Goal: Information Seeking & Learning: Check status

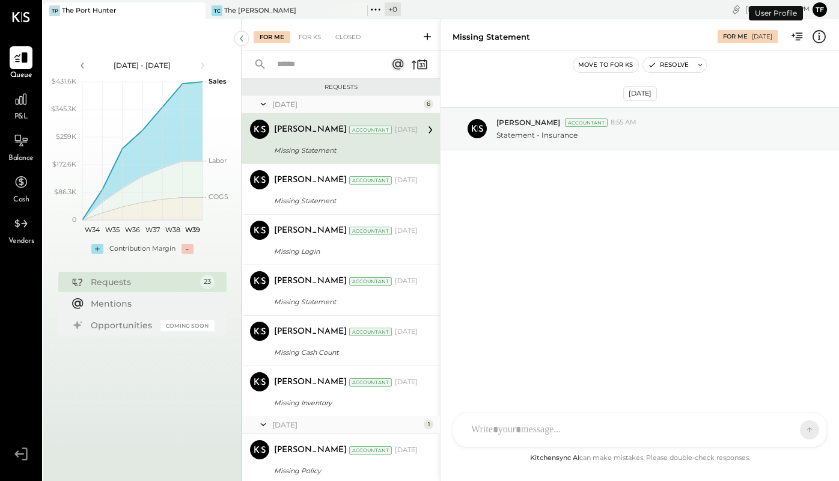
click at [16, 111] on div "P&L" at bounding box center [21, 105] width 23 height 35
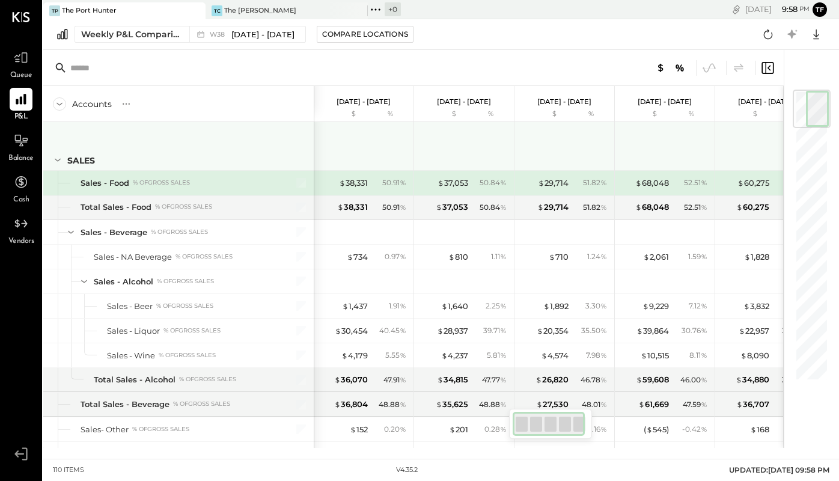
click at [57, 160] on icon at bounding box center [58, 160] width 6 height 3
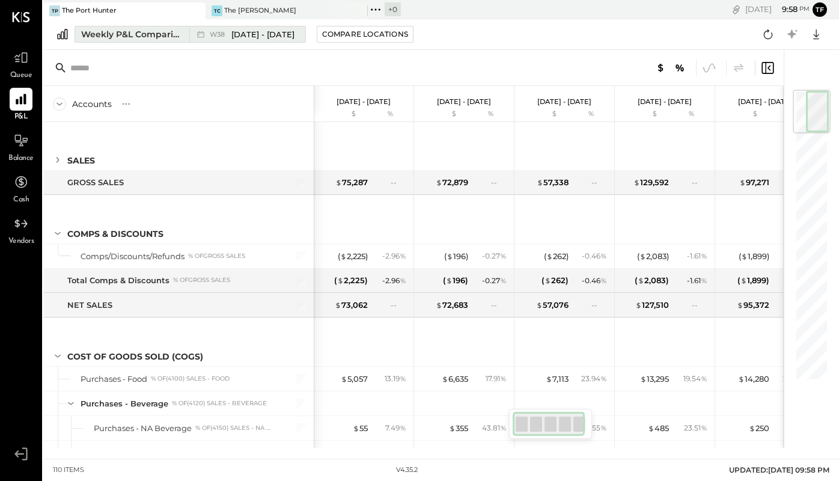
click at [144, 33] on div "Weekly P&L Comparison" at bounding box center [131, 34] width 101 height 12
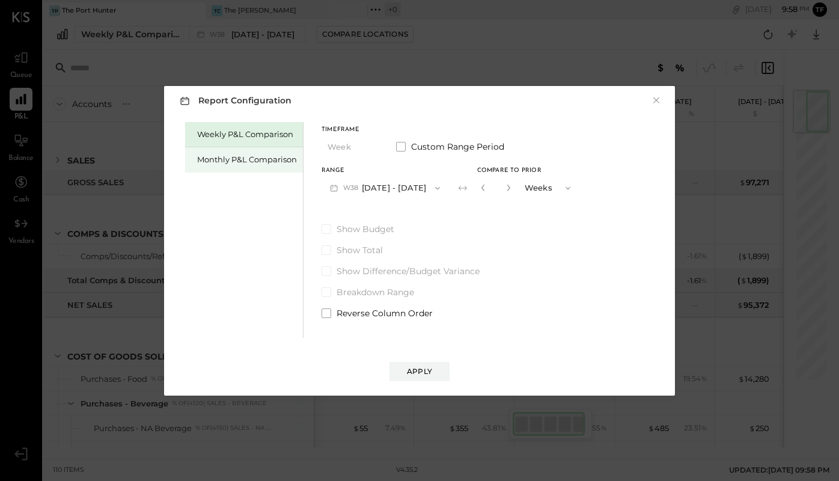
click at [267, 156] on div "Monthly P&L Comparison" at bounding box center [247, 159] width 100 height 11
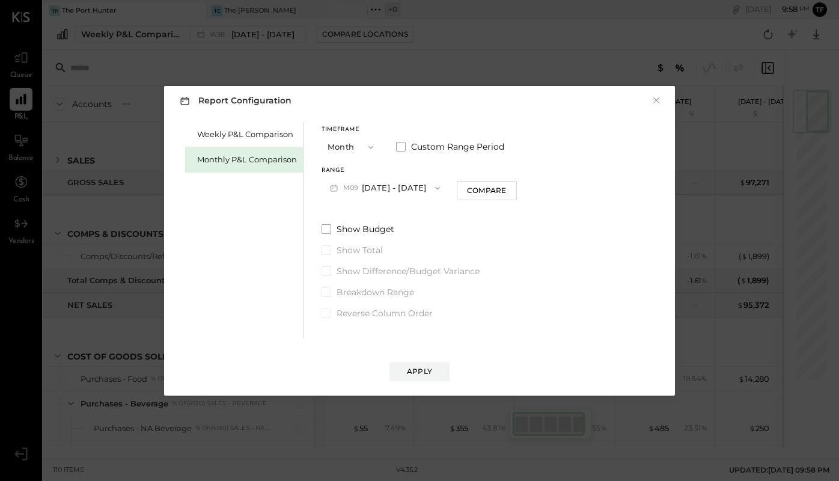
click at [368, 153] on button "Month" at bounding box center [352, 147] width 60 height 22
click at [366, 209] on div "Year" at bounding box center [351, 212] width 59 height 22
click at [440, 377] on button "Apply" at bounding box center [420, 371] width 60 height 19
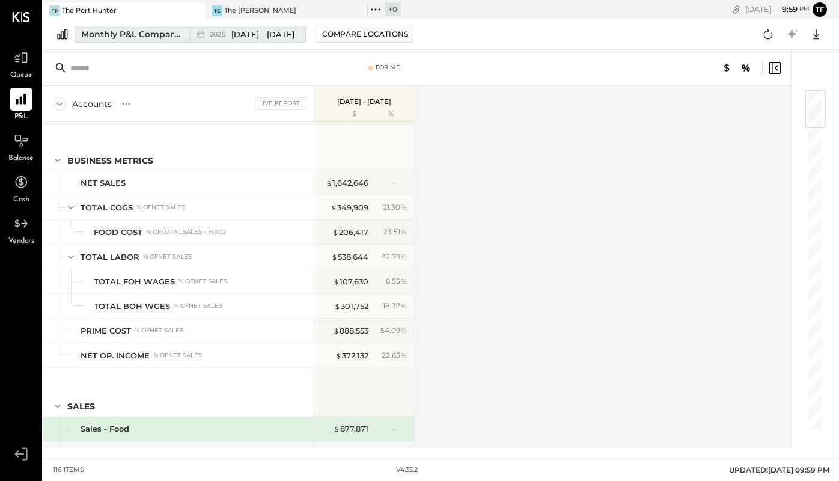
click at [283, 37] on span "[DATE] - [DATE]" at bounding box center [262, 34] width 63 height 11
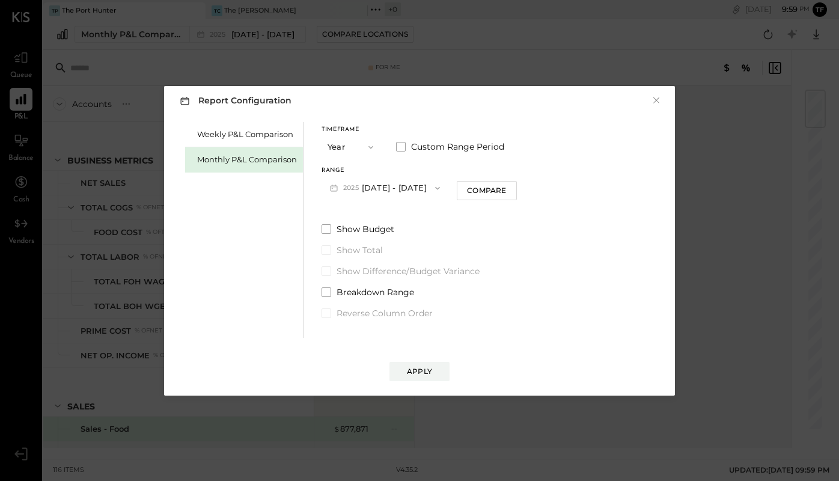
click at [442, 186] on icon "button" at bounding box center [438, 188] width 10 height 10
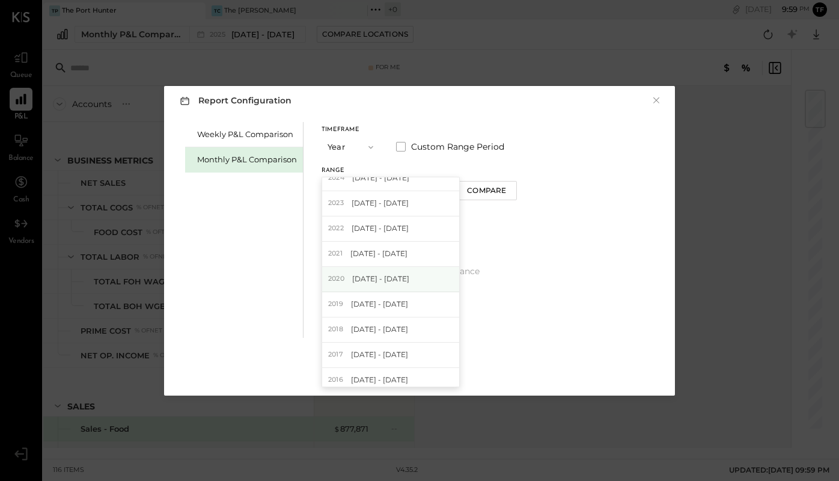
scroll to position [38, 0]
click at [578, 284] on div "Weekly P&L Comparison Monthly P&L Comparison Timeframe Year Custom Range Period…" at bounding box center [419, 228] width 487 height 219
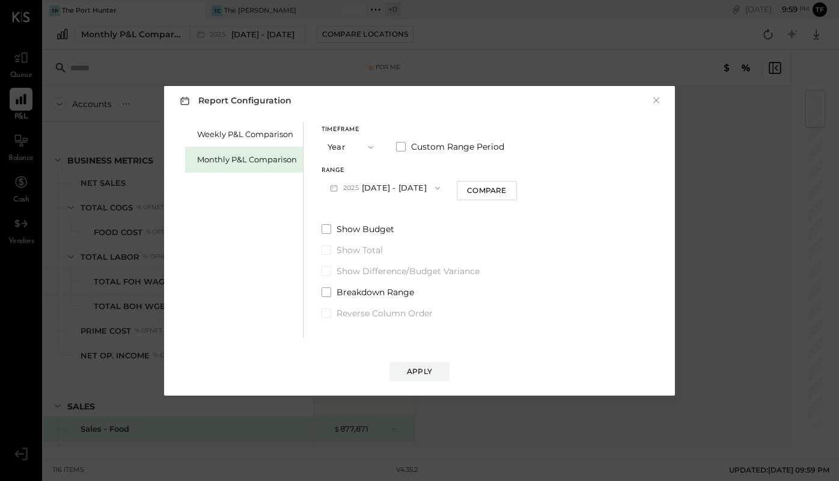
click at [369, 150] on icon "button" at bounding box center [371, 147] width 10 height 10
click at [278, 154] on div "Monthly P&L Comparison" at bounding box center [247, 159] width 100 height 11
click at [399, 148] on span at bounding box center [401, 147] width 10 height 10
click at [373, 197] on button "[DATE]" at bounding box center [358, 188] width 72 height 22
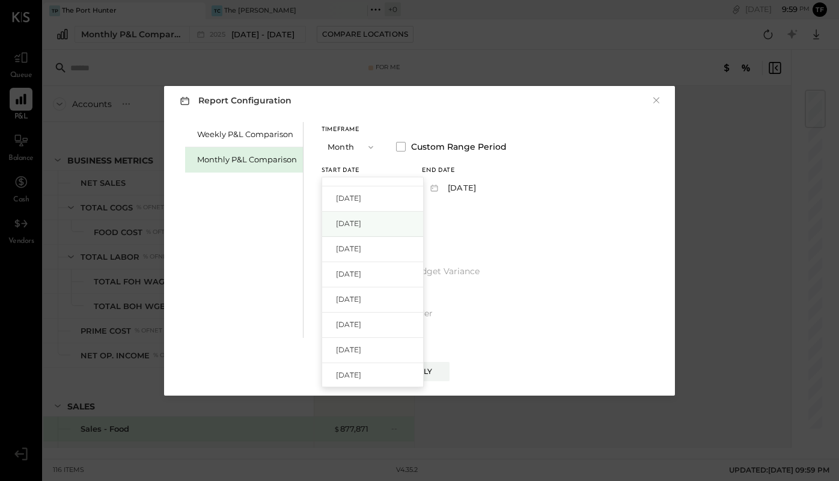
scroll to position [350, 0]
click at [391, 341] on div "[DATE]" at bounding box center [372, 344] width 101 height 25
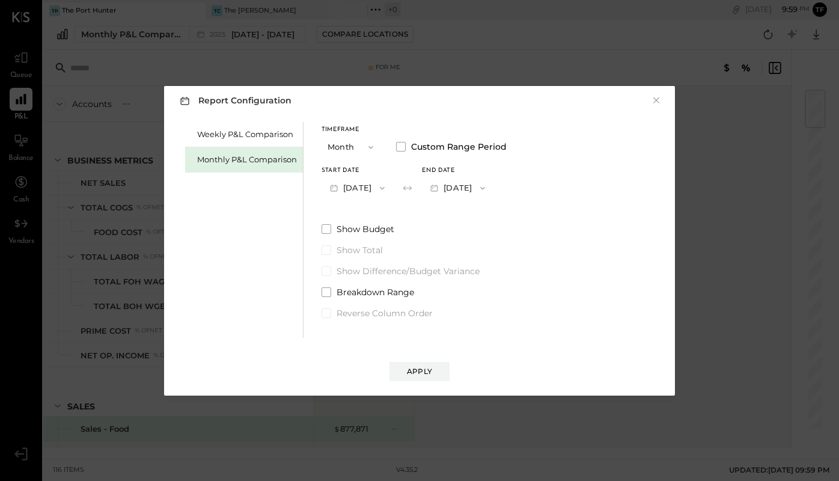
click at [489, 188] on button "[DATE]" at bounding box center [458, 188] width 72 height 22
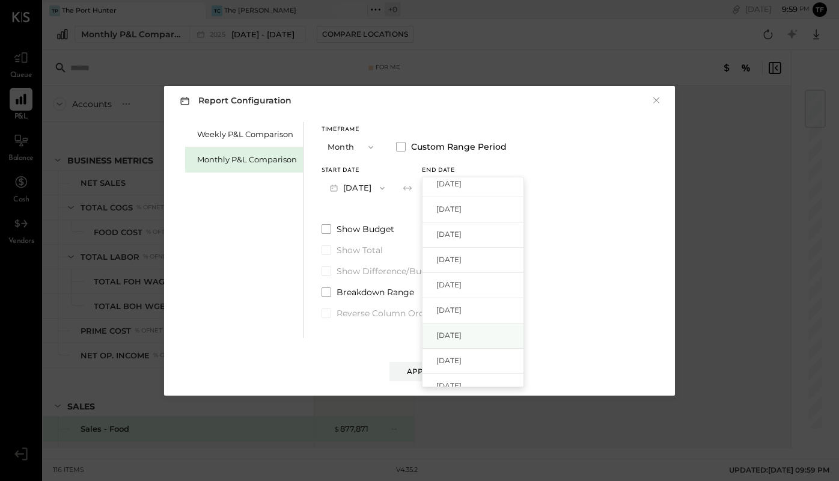
click at [462, 334] on span "[DATE]" at bounding box center [448, 335] width 25 height 10
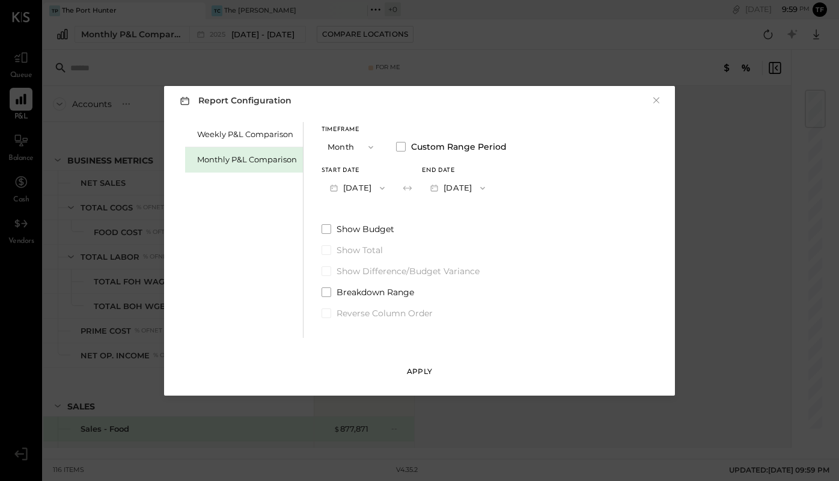
click at [433, 371] on button "Apply" at bounding box center [420, 371] width 60 height 19
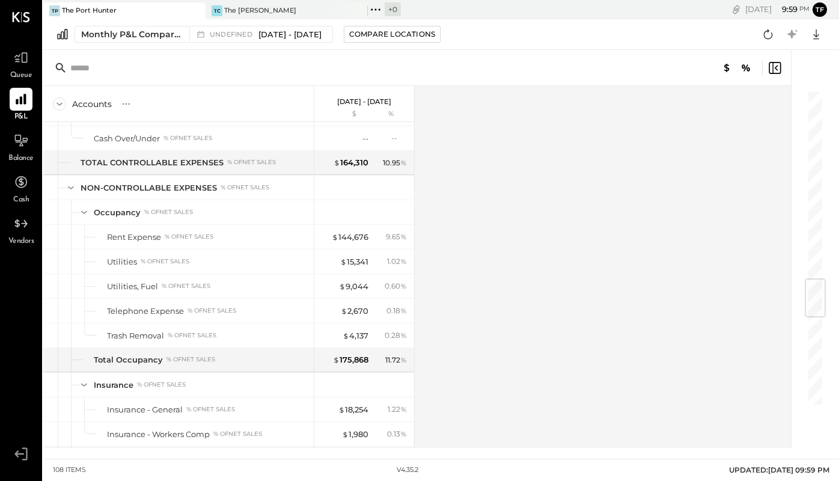
scroll to position [2338, 0]
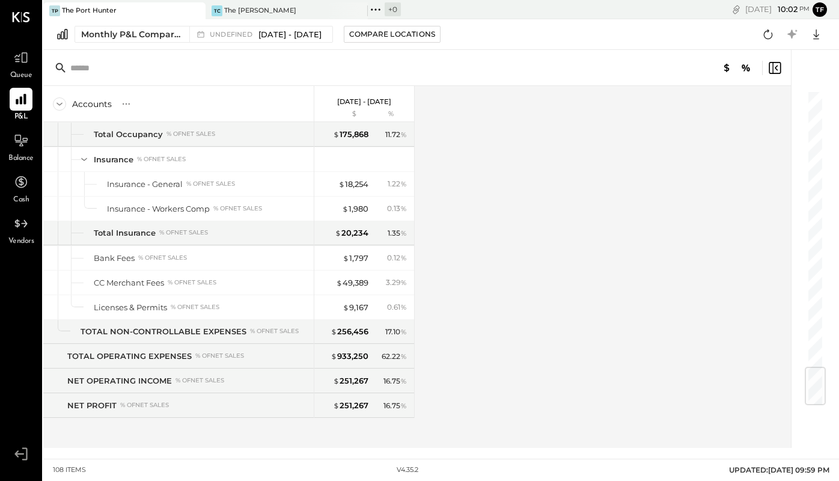
click at [529, 159] on div "Accounts S % GL [DATE] - [DATE] $ % BUSINESS METRICS NET SALES TOTAL COGS % of …" at bounding box center [418, 267] width 750 height 362
